Goal: Task Accomplishment & Management: Complete application form

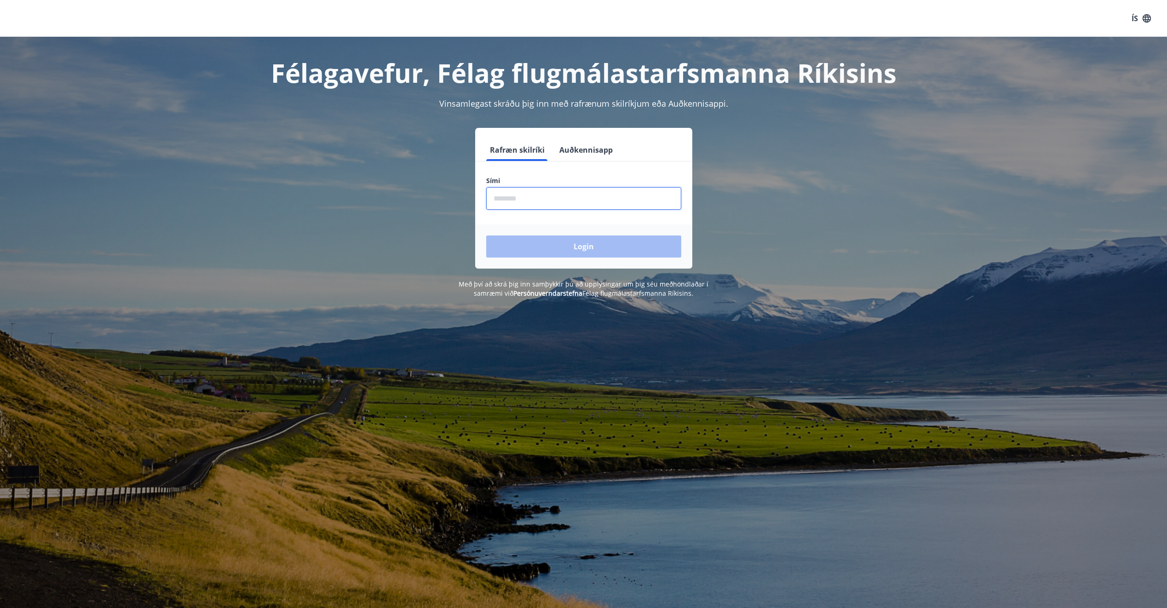
click at [533, 203] on input "phone" at bounding box center [583, 198] width 195 height 23
type input "********"
click at [594, 248] on button "Login" at bounding box center [583, 247] width 195 height 22
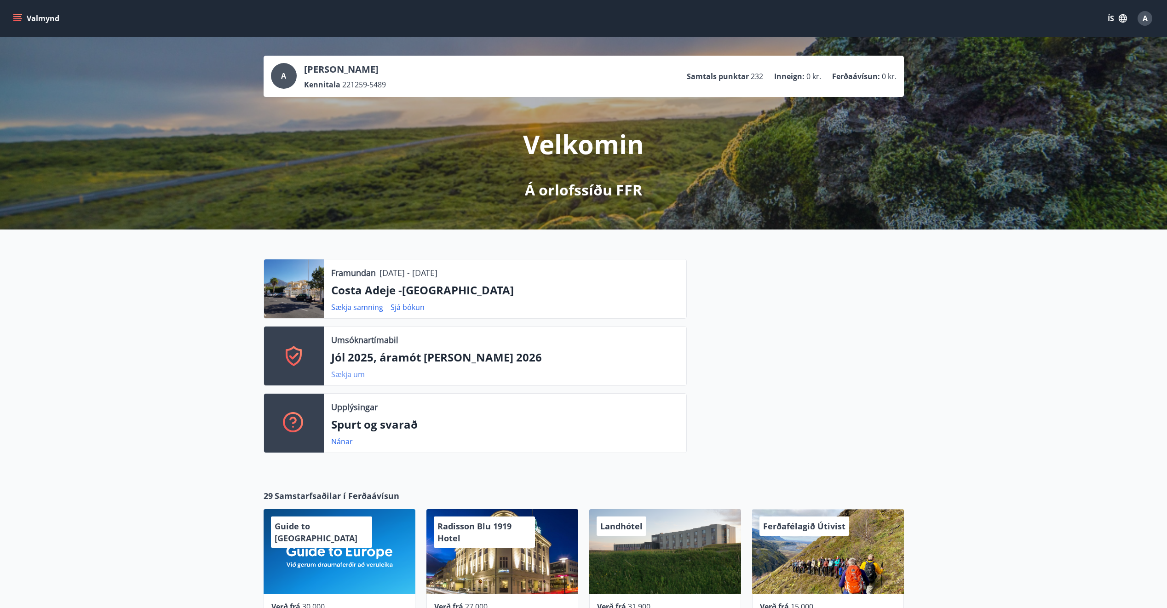
click at [352, 374] on link "Sækja um" at bounding box center [348, 374] width 34 height 10
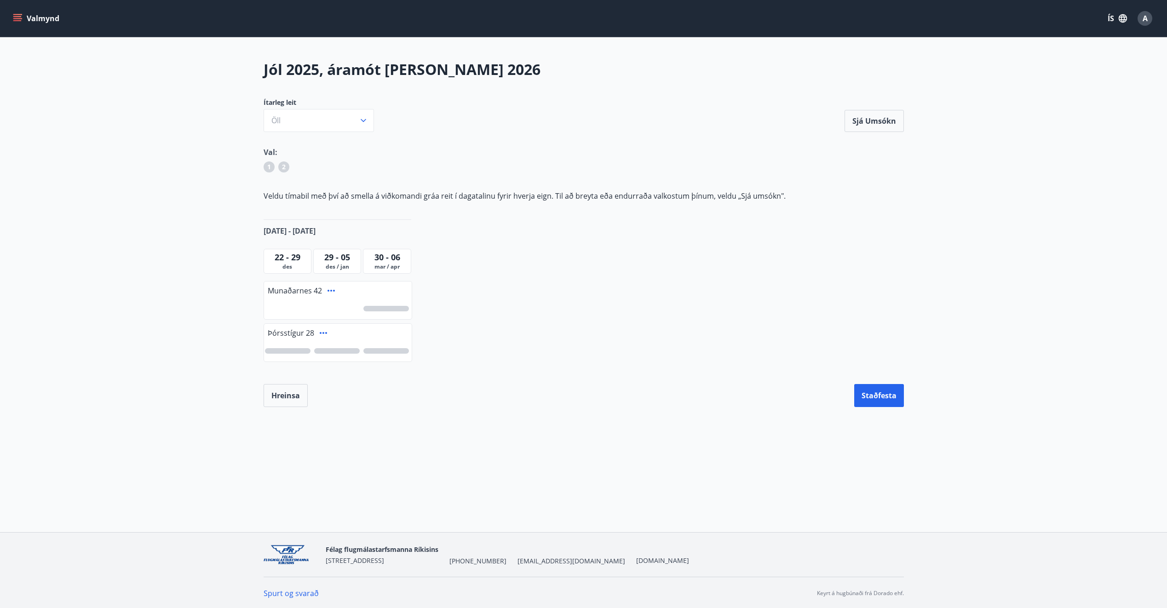
click at [287, 349] on div at bounding box center [288, 351] width 46 height 6
click at [287, 349] on span "1" at bounding box center [288, 351] width 4 height 10
click at [385, 350] on div at bounding box center [387, 351] width 46 height 6
click at [385, 309] on div at bounding box center [387, 309] width 46 height 6
click at [869, 123] on button "Sjá umsókn" at bounding box center [874, 121] width 59 height 22
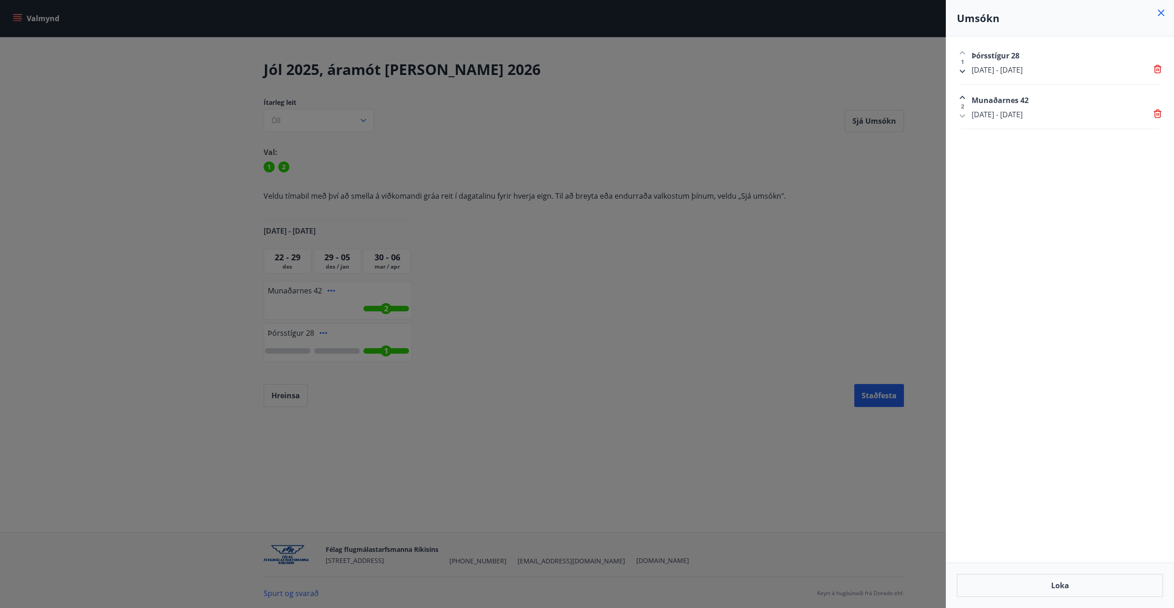
click at [868, 396] on div at bounding box center [587, 304] width 1174 height 608
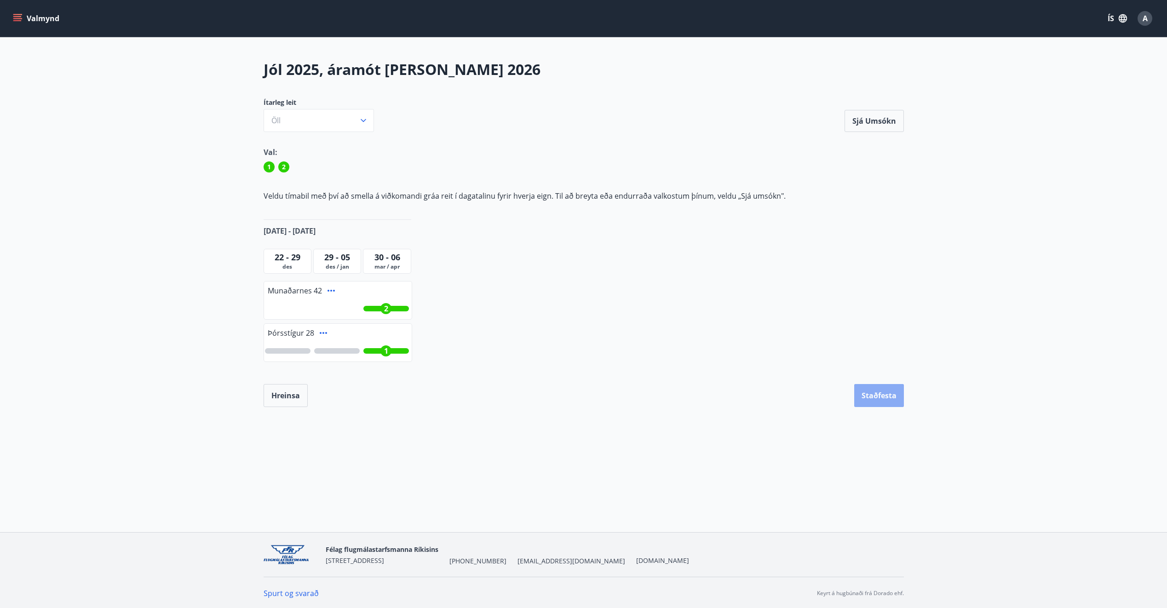
click at [867, 393] on button "Staðfesta" at bounding box center [879, 395] width 50 height 23
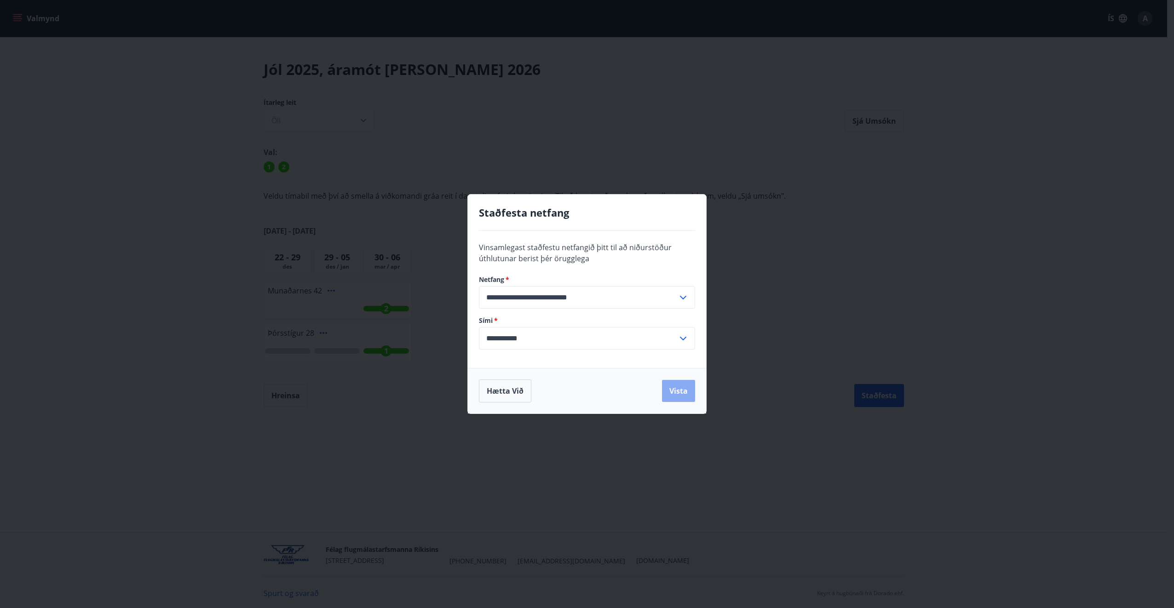
click at [675, 393] on button "Vista" at bounding box center [678, 391] width 33 height 22
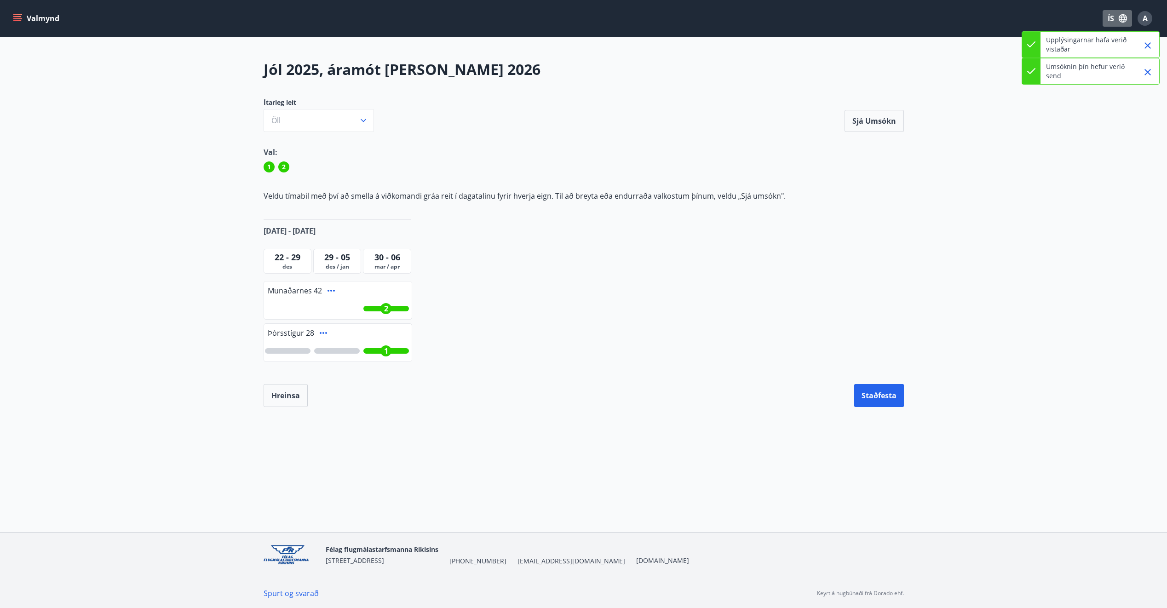
click at [1106, 15] on button "ÍS" at bounding box center [1117, 18] width 29 height 17
drag, startPoint x: 1151, startPoint y: 9, endPoint x: 1149, endPoint y: 14, distance: 5.0
click at [1149, 13] on div at bounding box center [587, 304] width 1174 height 608
click at [1144, 17] on span "A" at bounding box center [1145, 18] width 5 height 10
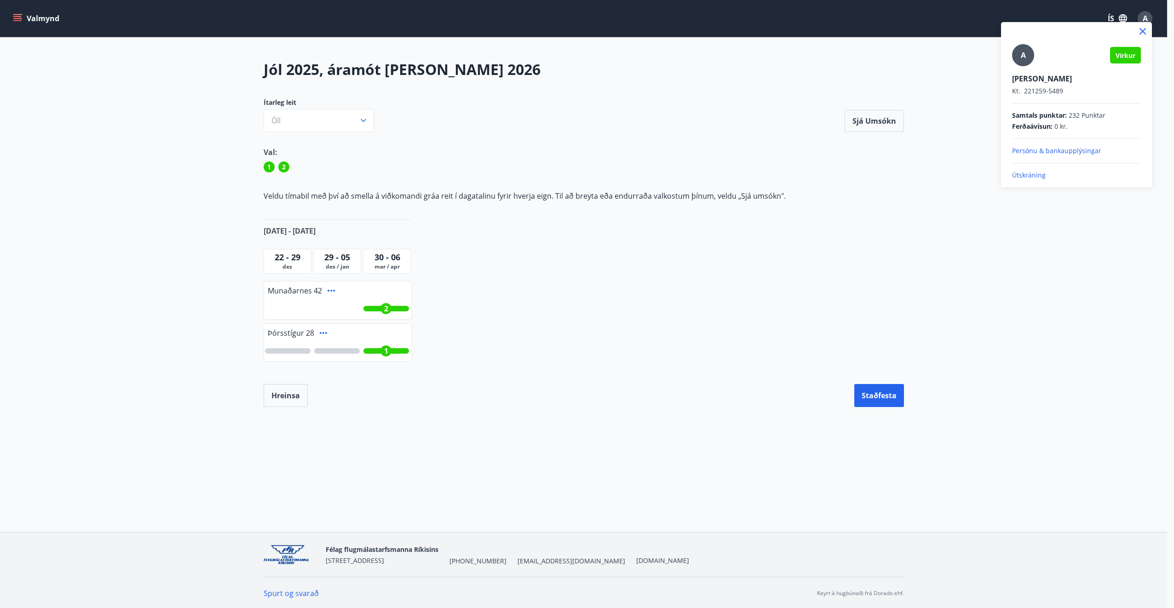
click at [1032, 177] on p "Útskráning" at bounding box center [1076, 175] width 129 height 9
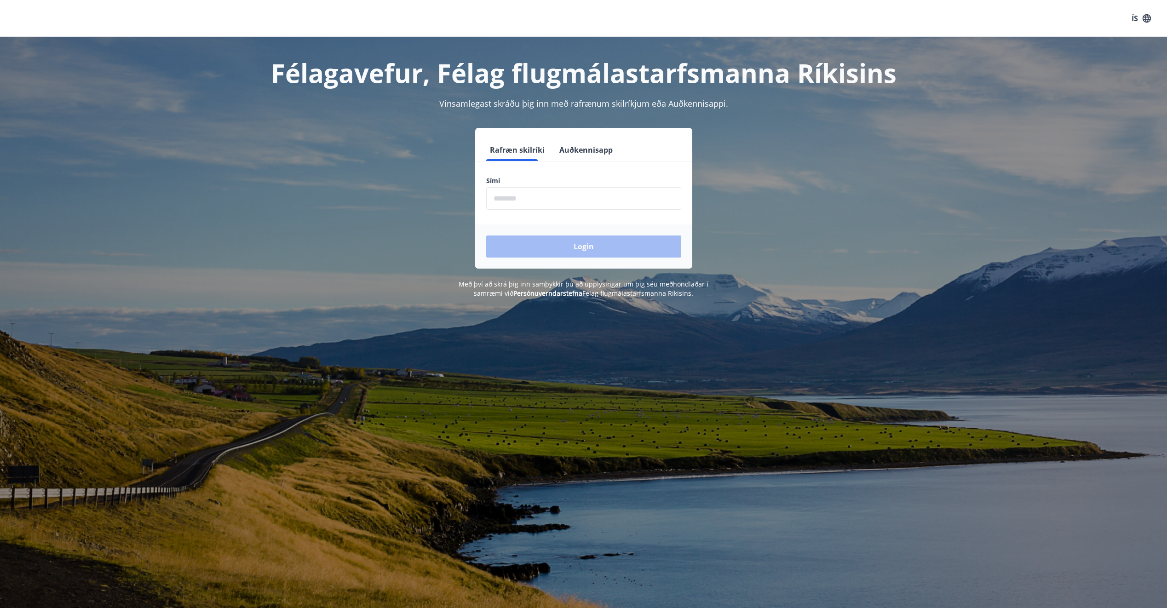
click at [536, 197] on input "phone" at bounding box center [583, 198] width 195 height 23
type input "********"
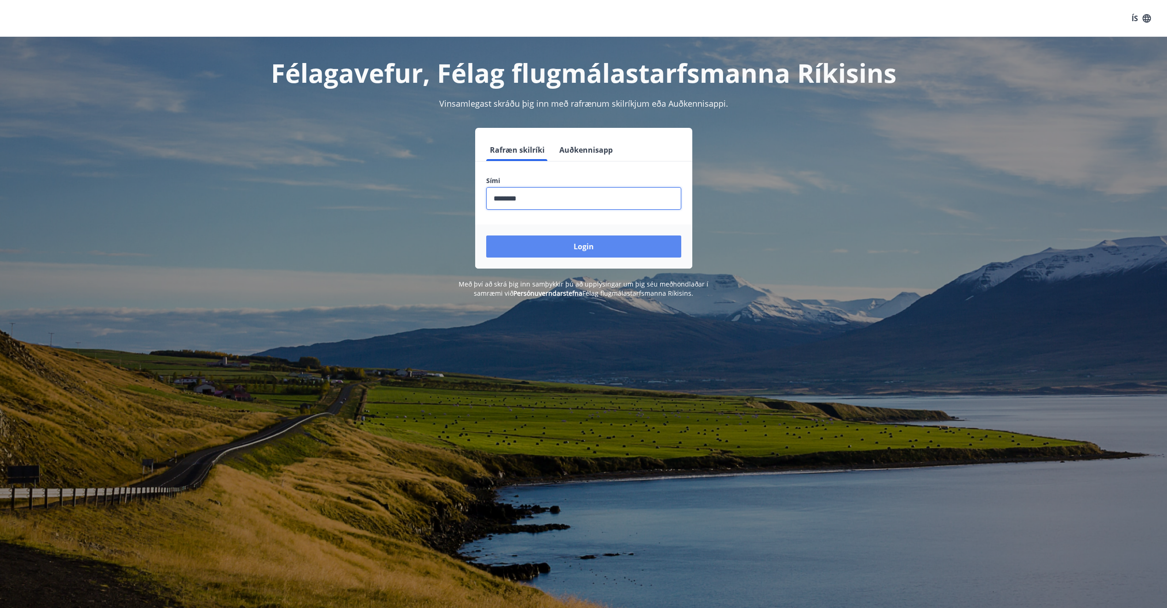
click at [563, 254] on button "Login" at bounding box center [583, 247] width 195 height 22
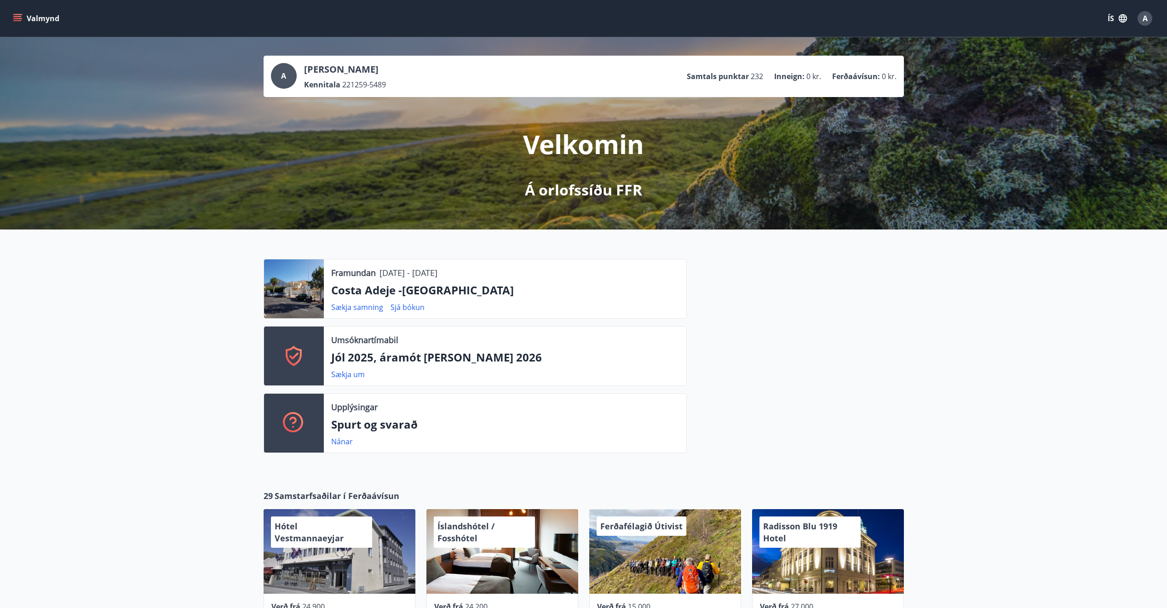
click at [16, 19] on icon "menu" at bounding box center [17, 18] width 9 height 9
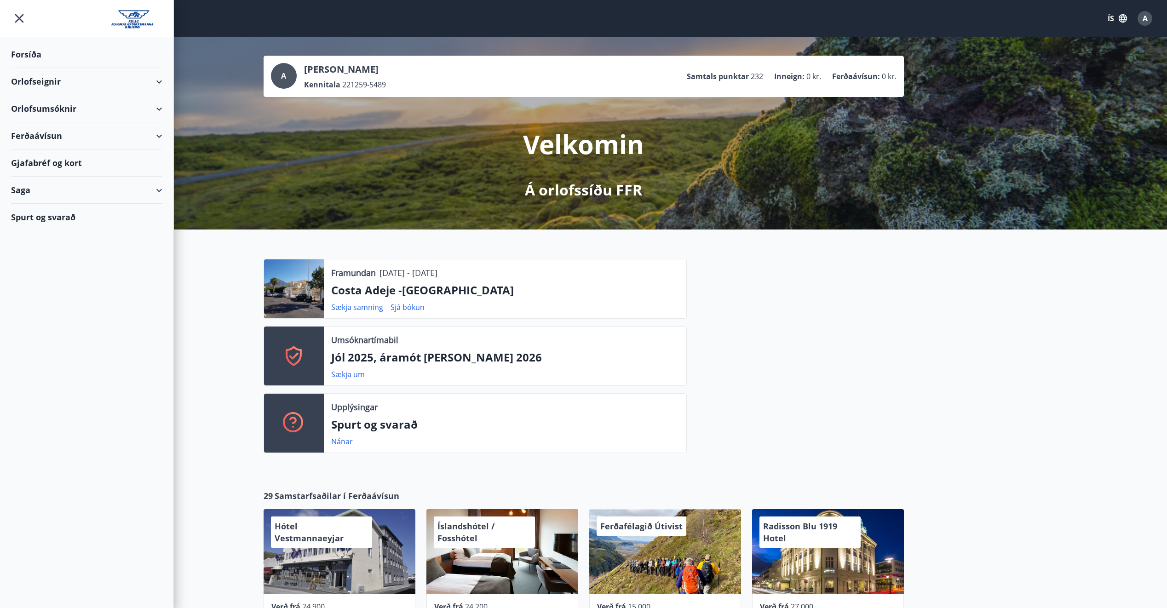
click at [39, 130] on div "Ferðaávísun" at bounding box center [86, 135] width 151 height 27
click at [42, 202] on div "Fá ferðaávísun endurgreidda" at bounding box center [86, 197] width 137 height 19
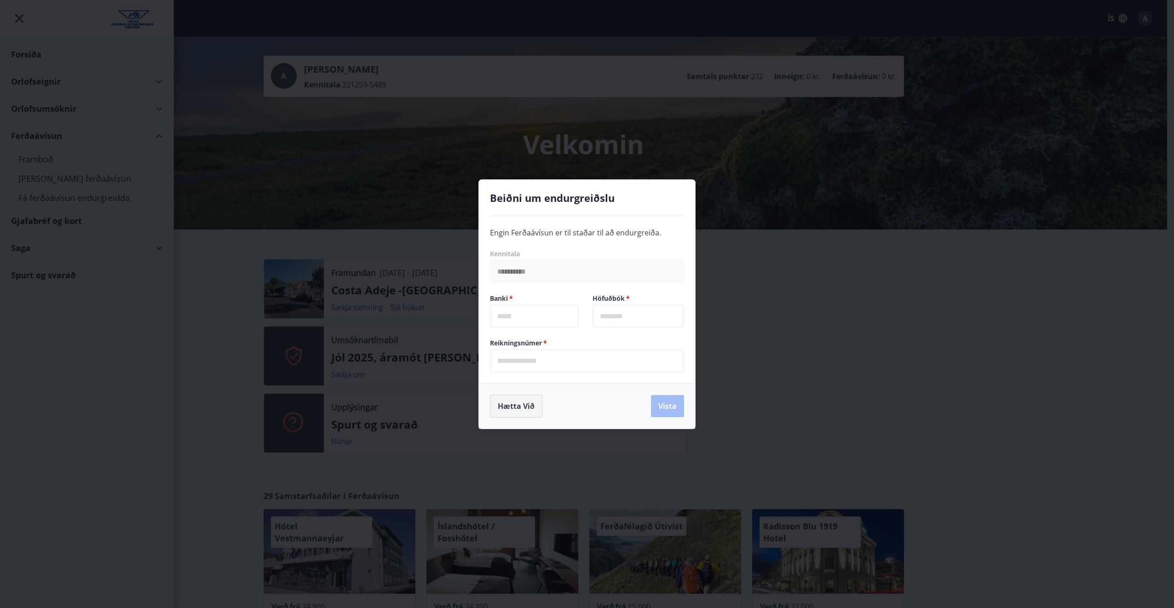
click at [505, 406] on button "Hætta við" at bounding box center [516, 406] width 52 height 23
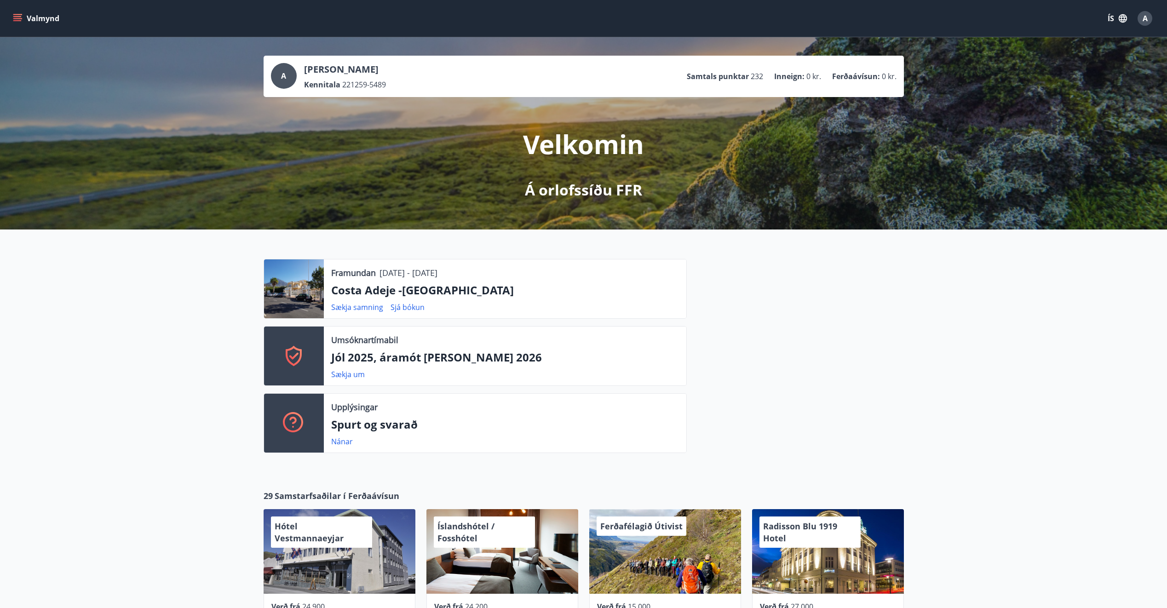
click at [18, 18] on icon "menu" at bounding box center [18, 18] width 10 height 1
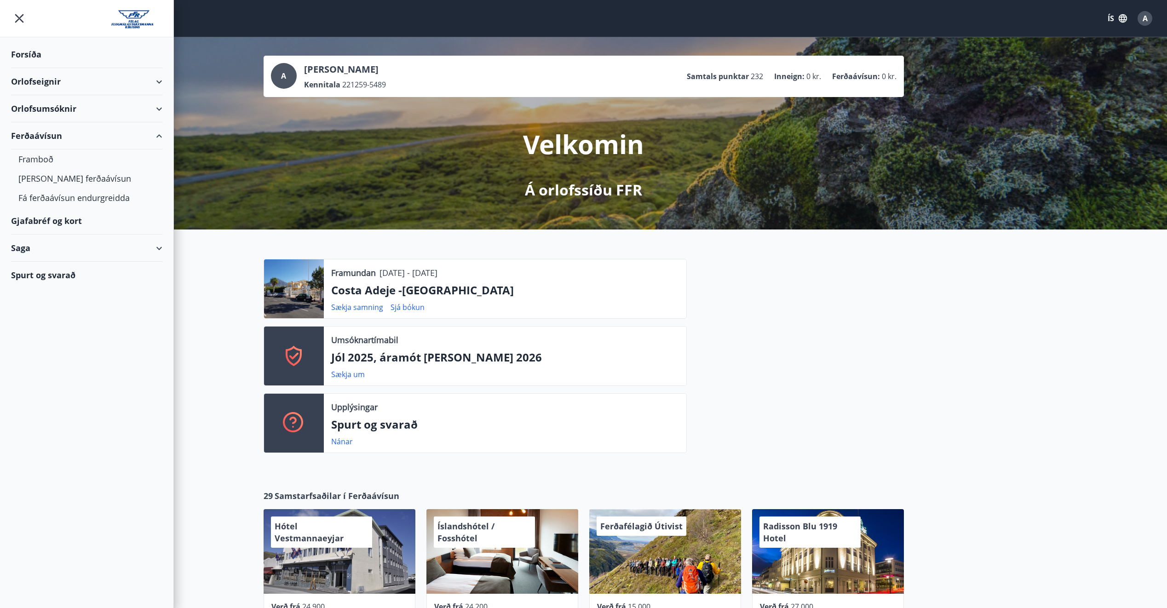
click at [30, 220] on div "Gjafabréf og kort" at bounding box center [86, 221] width 151 height 27
